Goal: Task Accomplishment & Management: Manage account settings

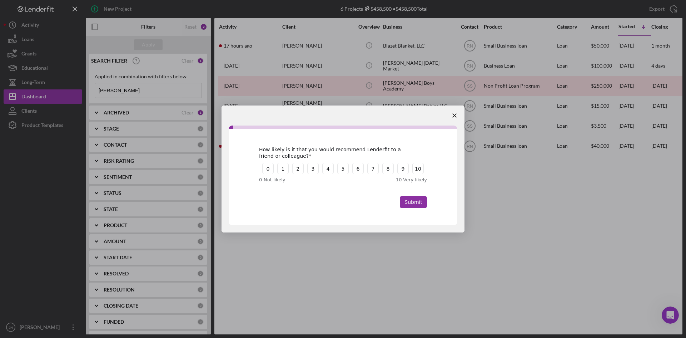
click at [455, 115] on icon "Close survey" at bounding box center [455, 115] width 4 height 4
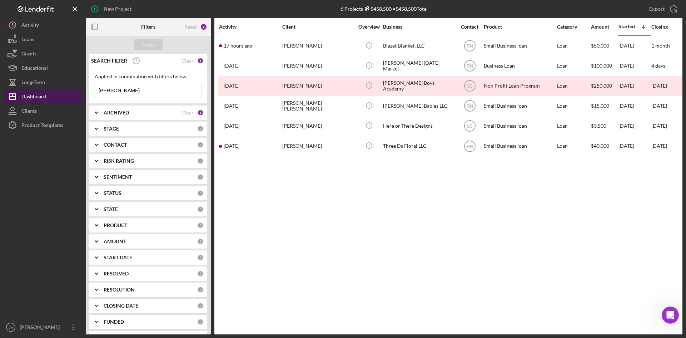
drag, startPoint x: 88, startPoint y: 92, endPoint x: 67, endPoint y: 90, distance: 21.2
click at [64, 92] on div "New Project 6 Projects $458,500 • $458,500 Total [PERSON_NAME] Export Icon/Expo…" at bounding box center [343, 167] width 679 height 334
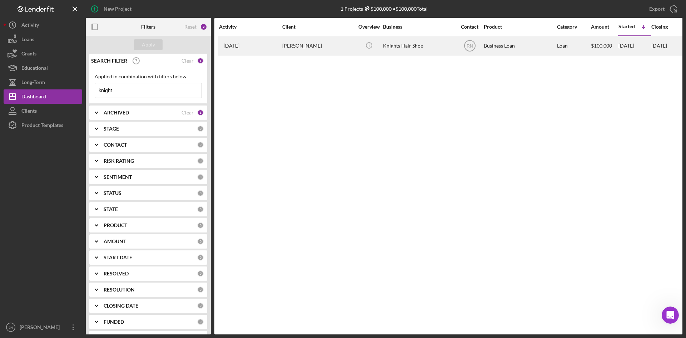
type input "knight"
click at [327, 46] on div "[PERSON_NAME]" at bounding box center [317, 45] width 71 height 19
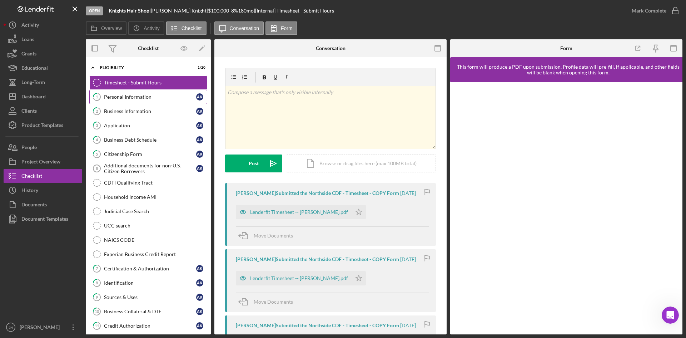
click at [117, 93] on link "1 Personal Information A K" at bounding box center [148, 97] width 118 height 14
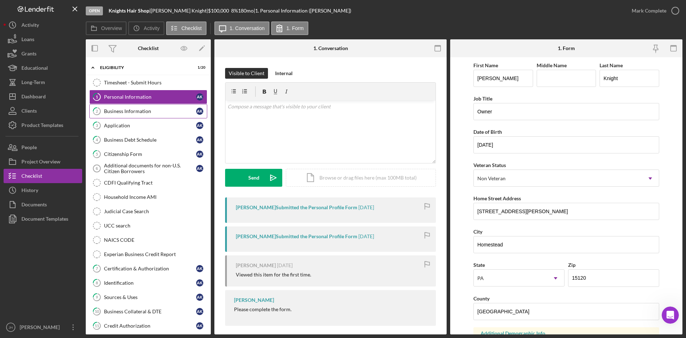
click at [113, 110] on div "Business Information" at bounding box center [150, 111] width 92 height 6
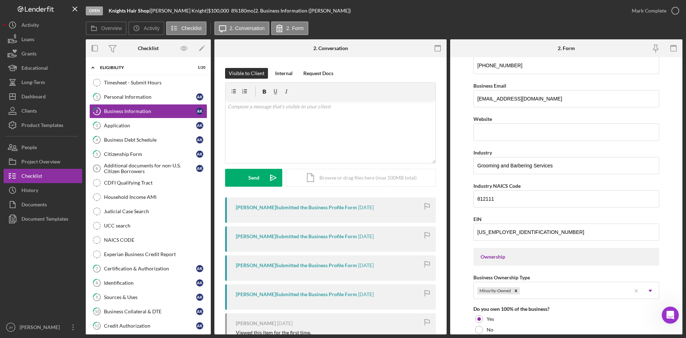
scroll to position [214, 0]
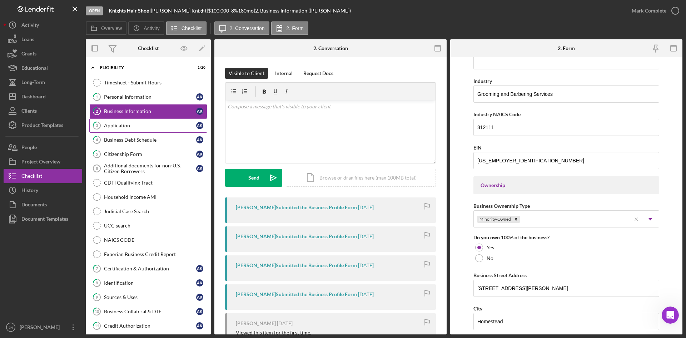
click at [128, 125] on div "Application" at bounding box center [150, 126] width 92 height 6
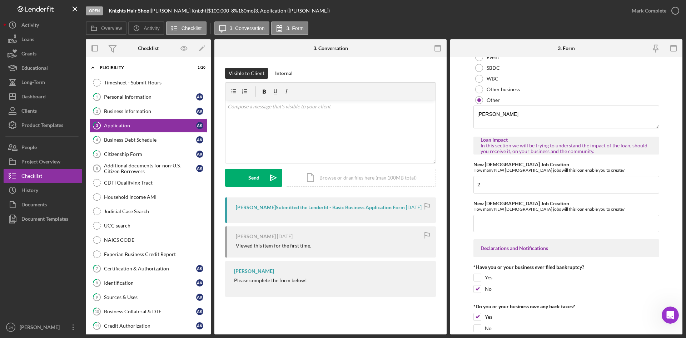
scroll to position [1028, 0]
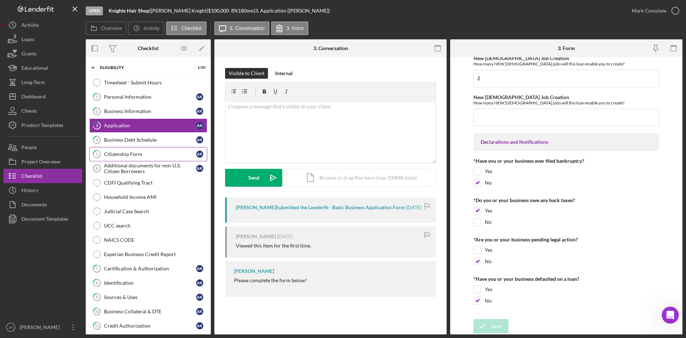
click at [129, 152] on div "Citizenship Form" at bounding box center [150, 154] width 92 height 6
